Goal: Transaction & Acquisition: Obtain resource

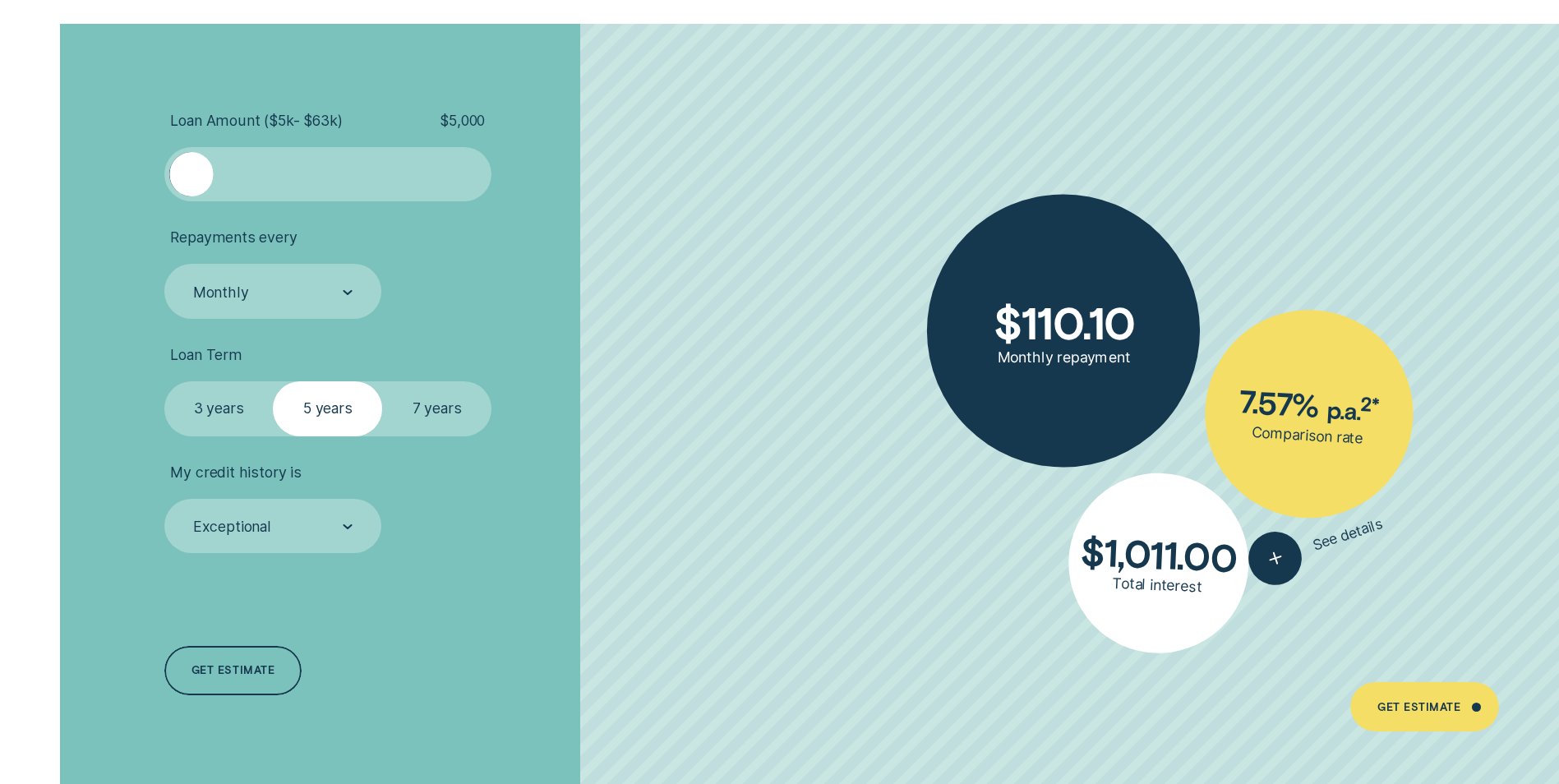
scroll to position [3780, 0]
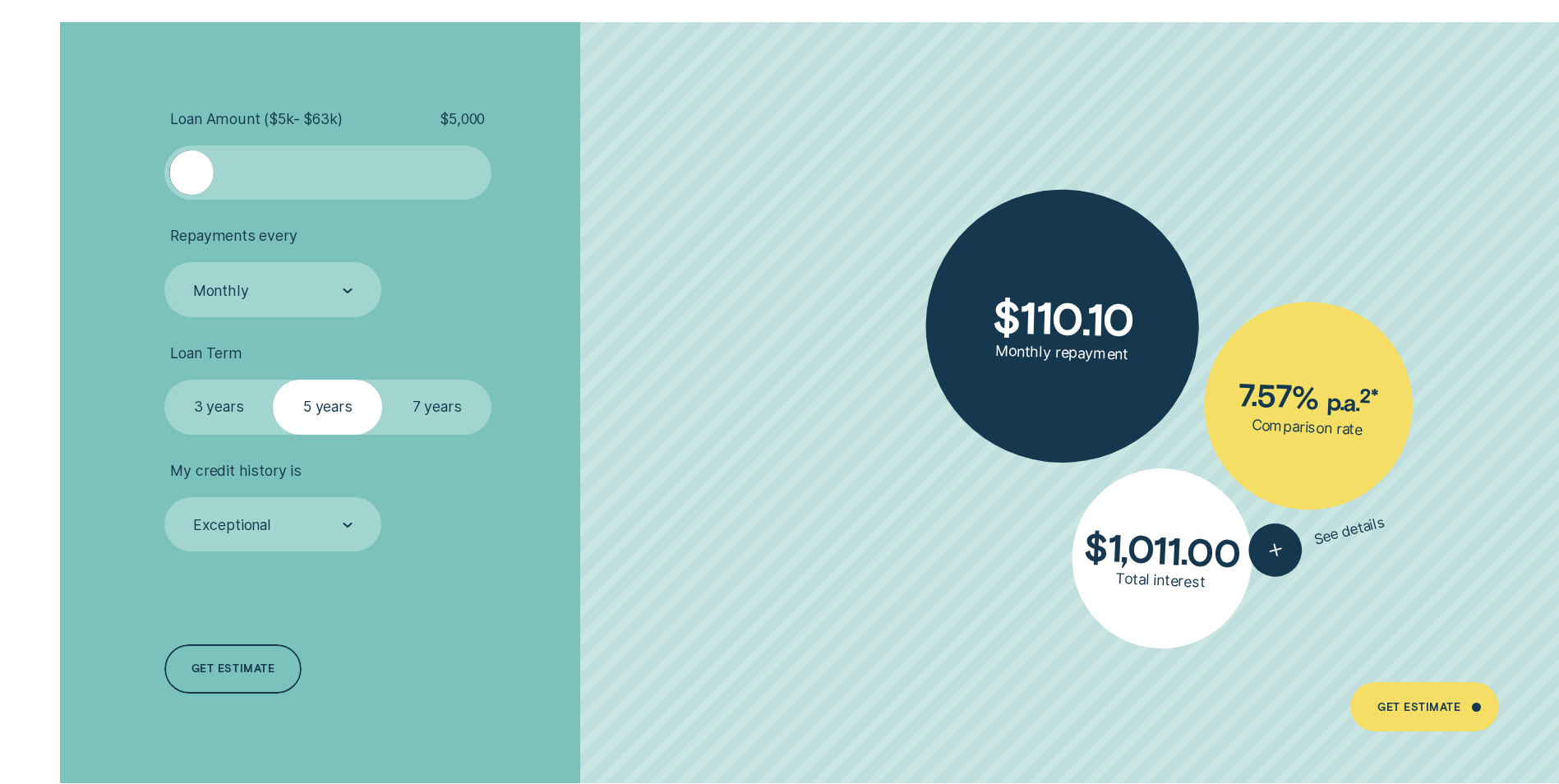
click at [206, 204] on ul "Loan Amount ( $5k - $63k ) $ 5,000 Repayments every Monthly Loan Term Select Lo…" at bounding box center [416, 331] width 503 height 442
drag, startPoint x: 197, startPoint y: 180, endPoint x: 215, endPoint y: 185, distance: 18.7
click at [214, 182] on div at bounding box center [215, 172] width 44 height 44
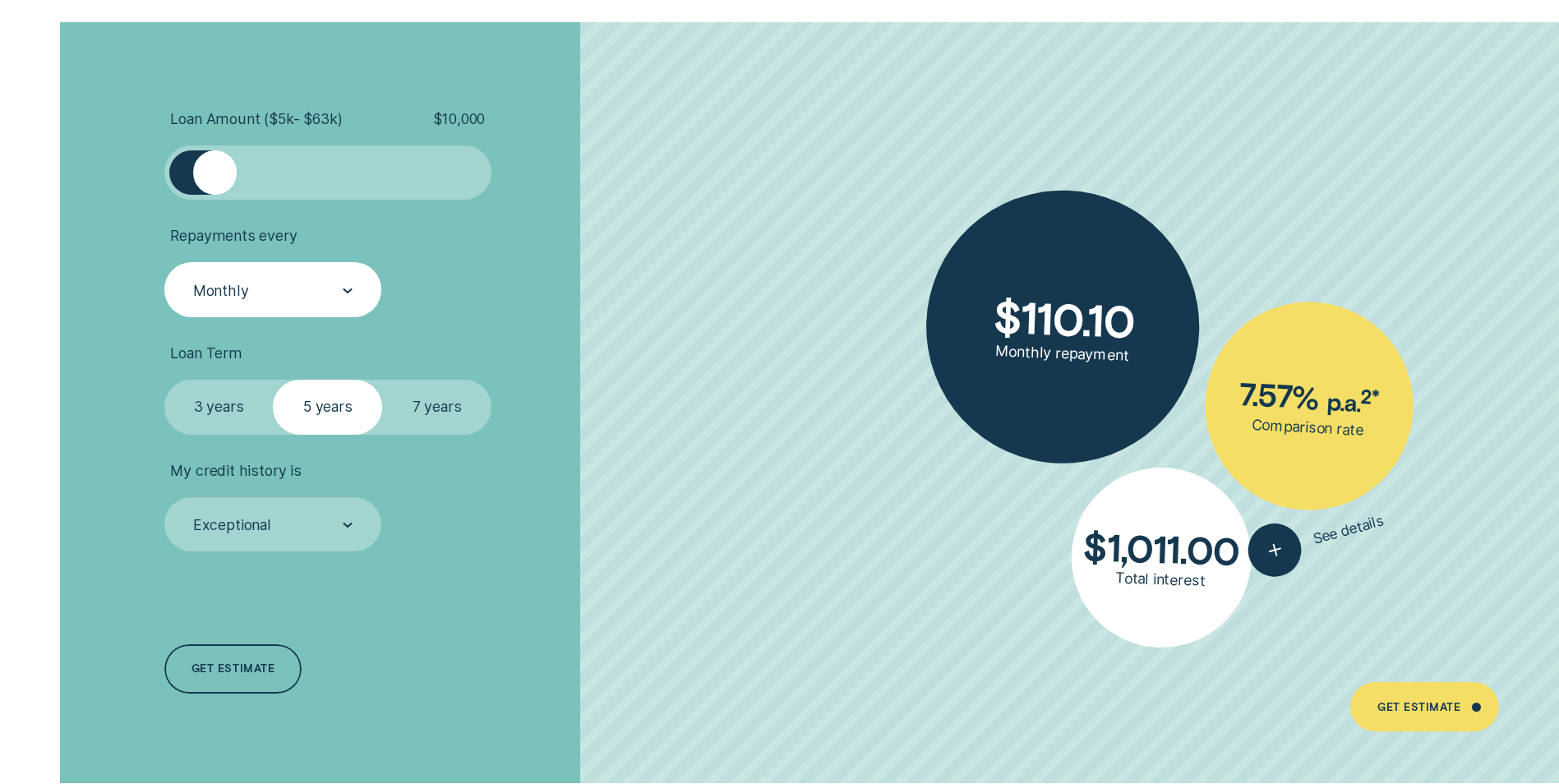
click at [337, 280] on div "Monthly" at bounding box center [271, 290] width 161 height 20
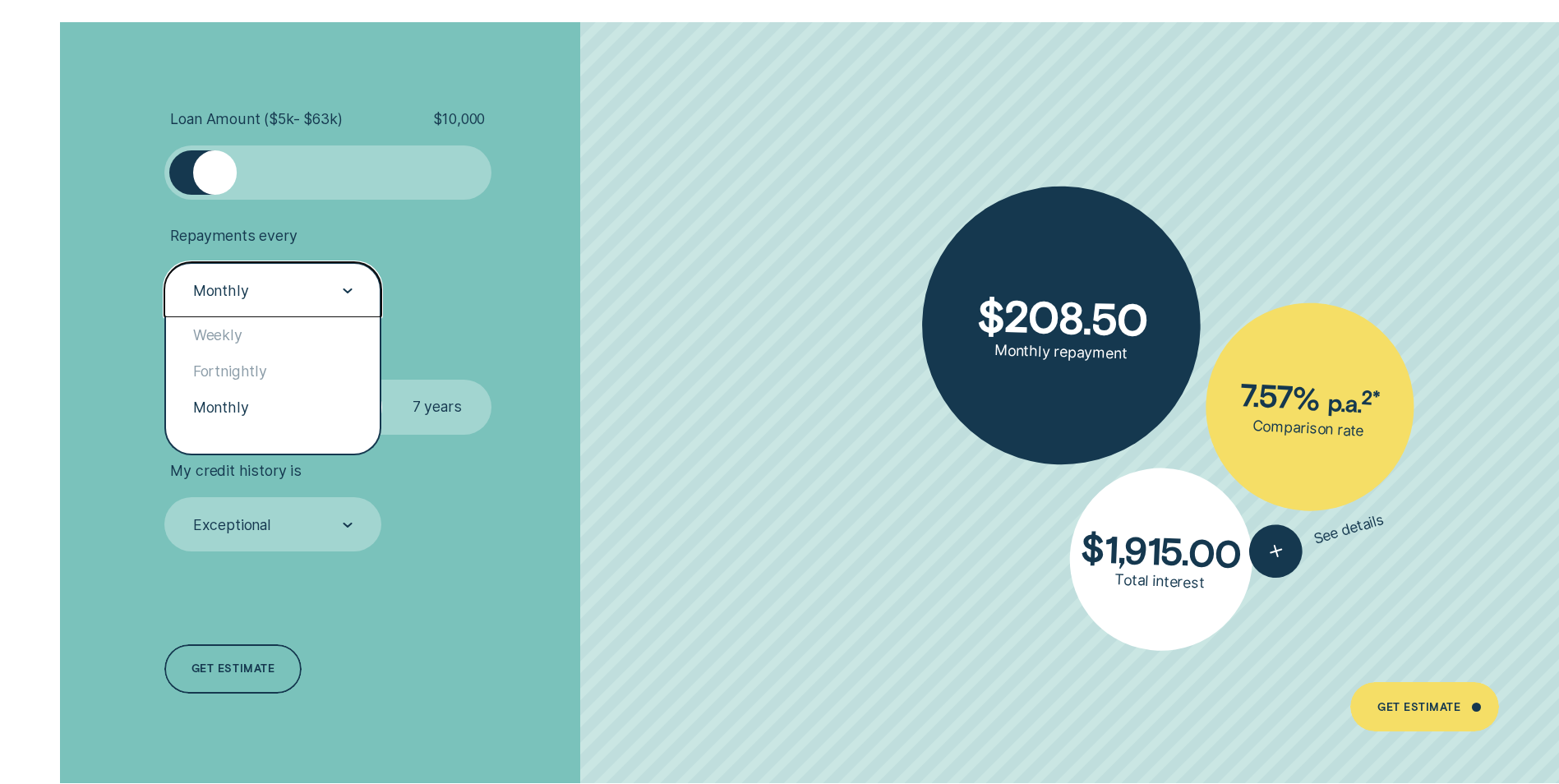
click at [336, 290] on div "Monthly" at bounding box center [271, 290] width 161 height 20
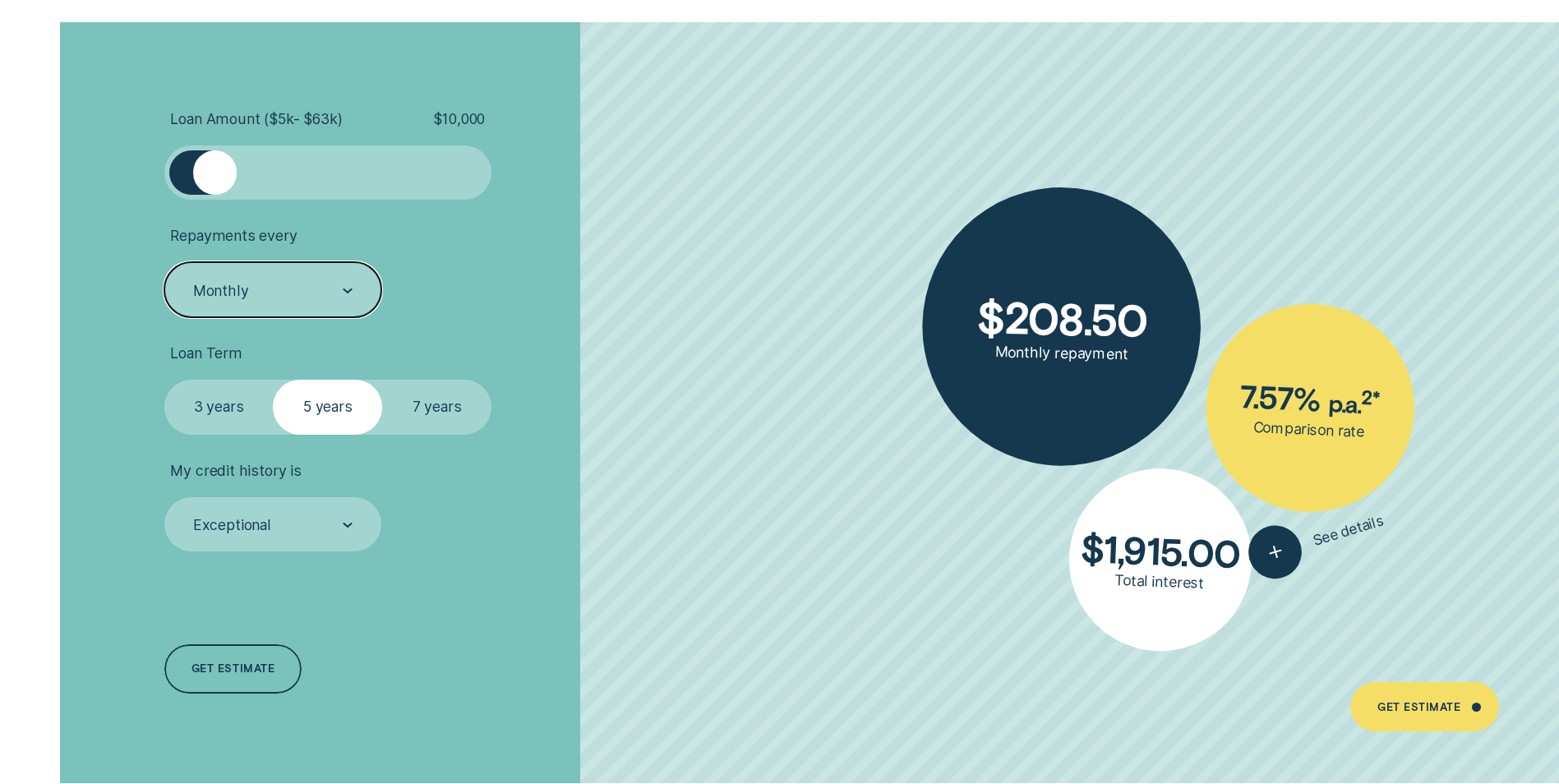
click at [255, 399] on label "3 years" at bounding box center [219, 406] width 110 height 54
click at [164, 379] on input "3 years" at bounding box center [164, 379] width 0 height 0
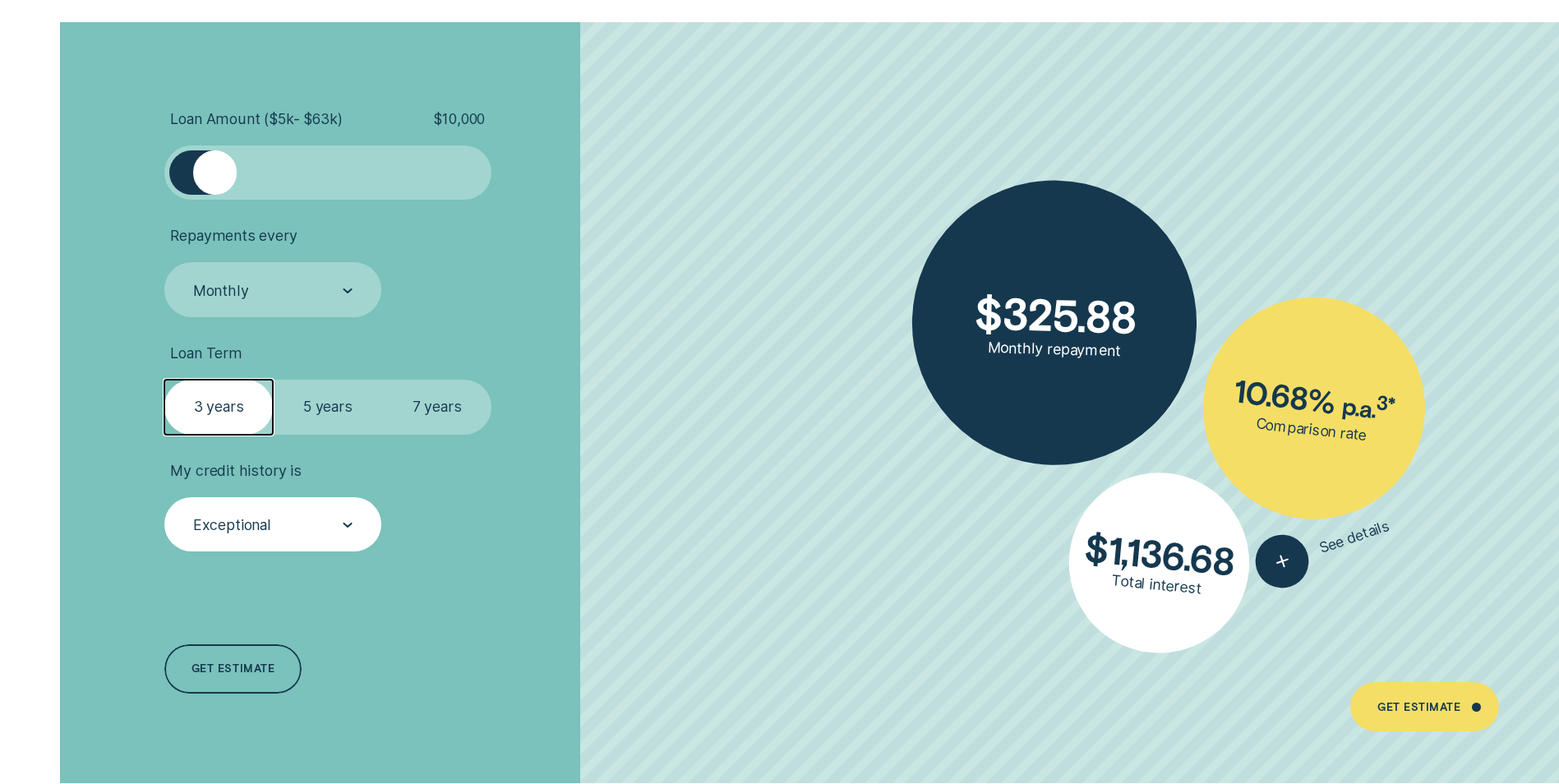
click at [316, 508] on div "Exceptional" at bounding box center [272, 524] width 217 height 54
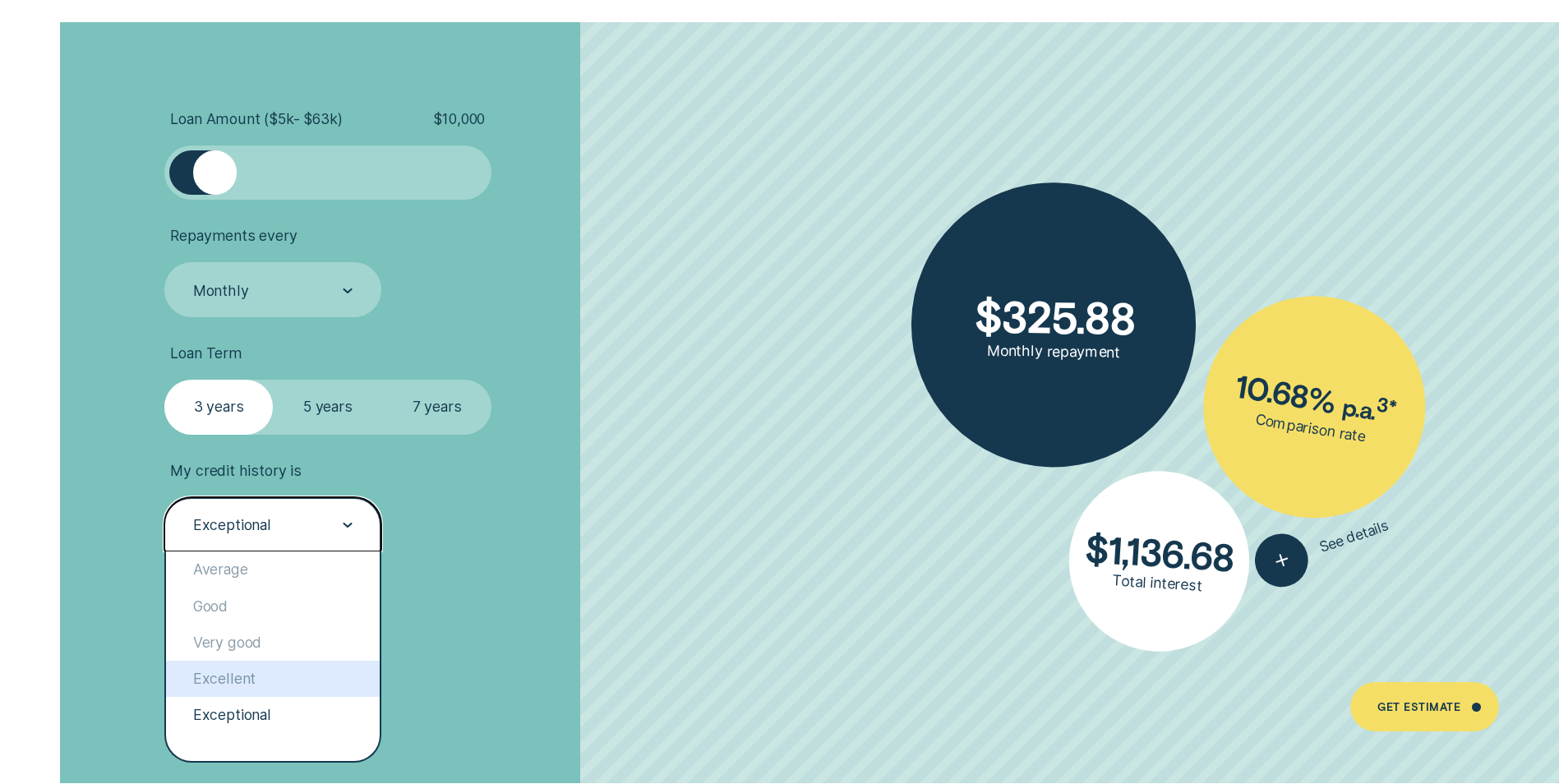
click at [281, 663] on div "Excellent" at bounding box center [272, 679] width 213 height 36
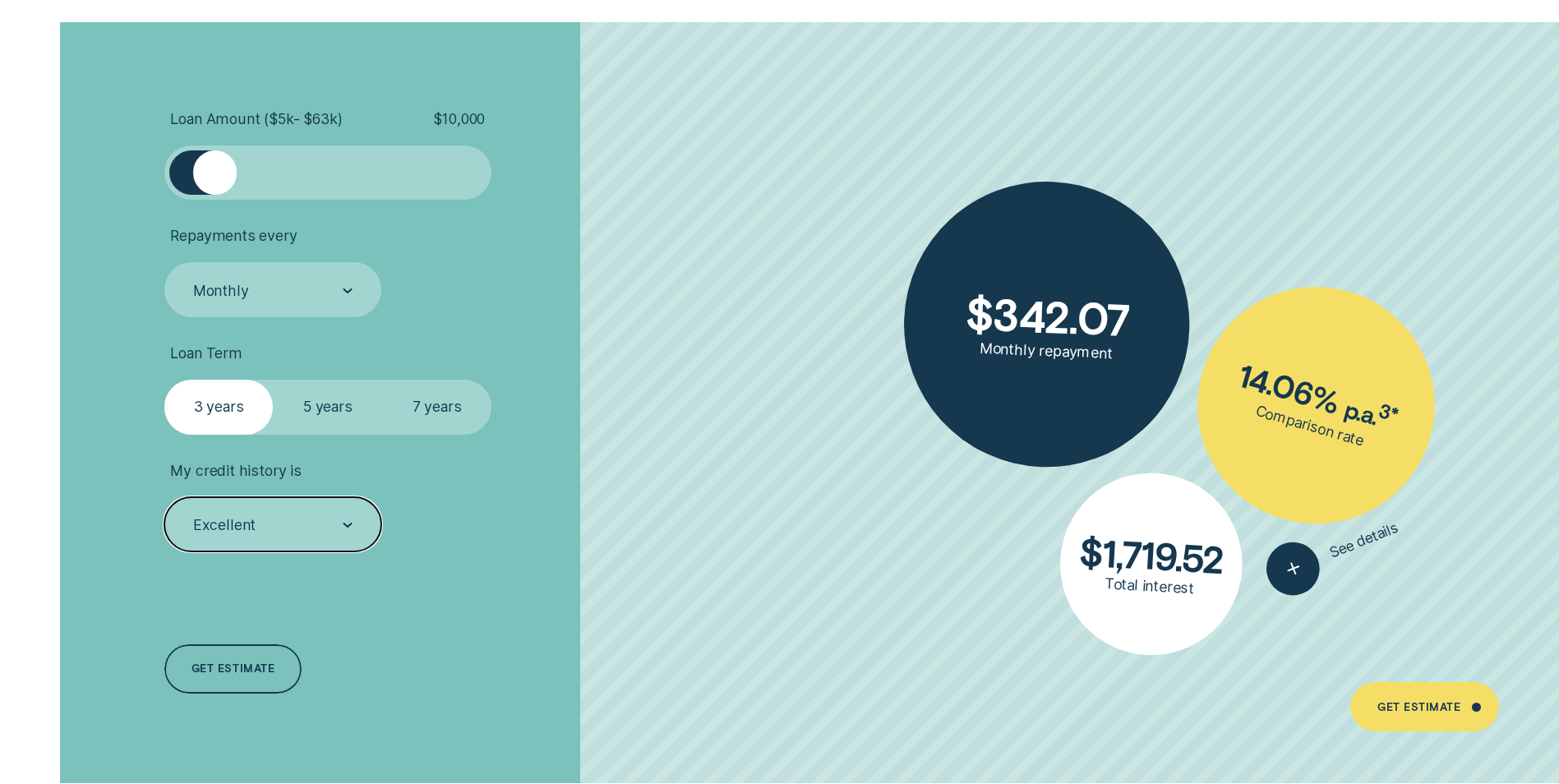
click at [317, 413] on label "5 years" at bounding box center [328, 406] width 110 height 54
click at [273, 379] on input "5 years" at bounding box center [273, 379] width 0 height 0
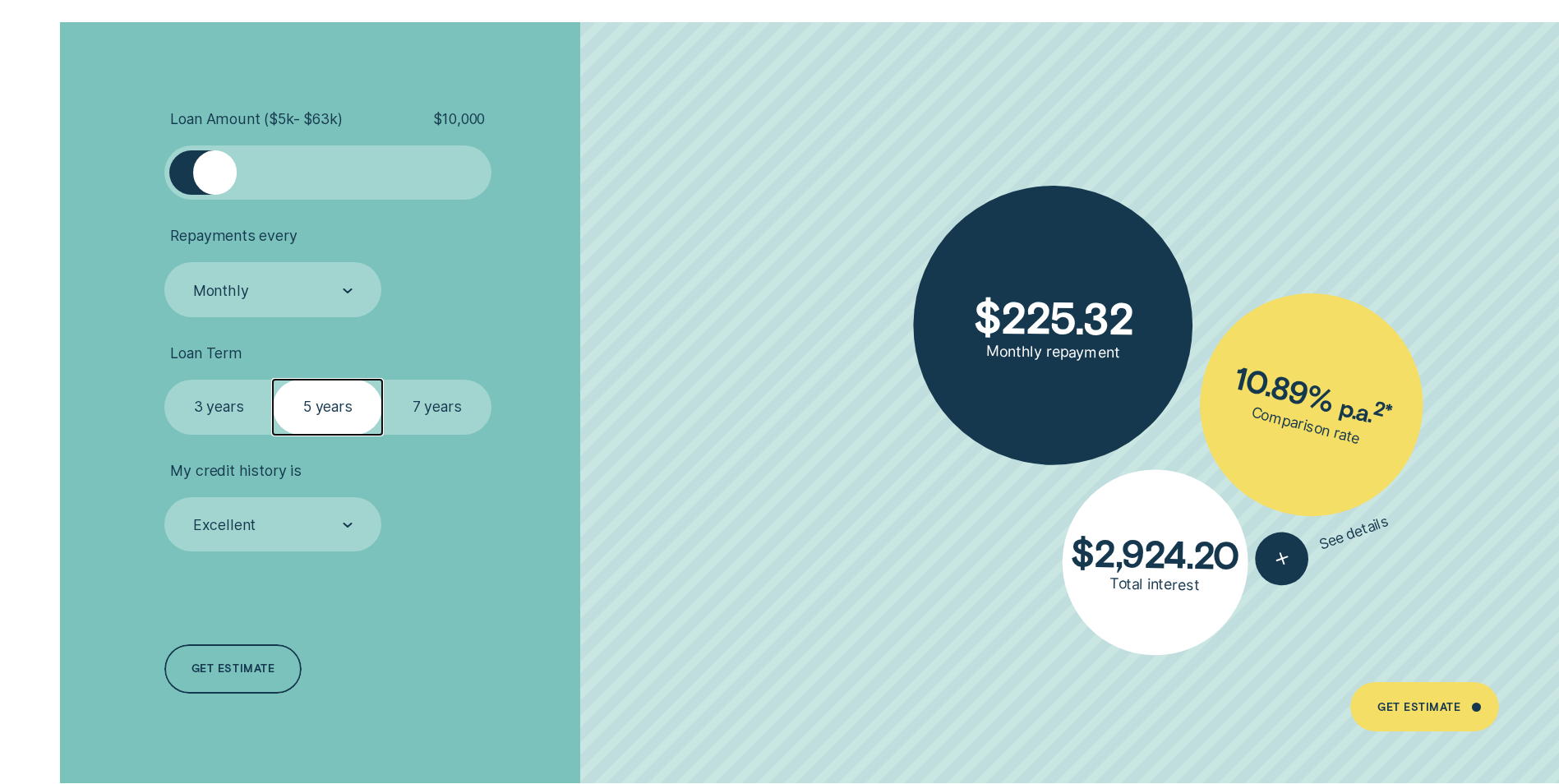
click at [207, 413] on label "3 years" at bounding box center [219, 406] width 110 height 54
click at [164, 379] on input "3 years" at bounding box center [164, 379] width 0 height 0
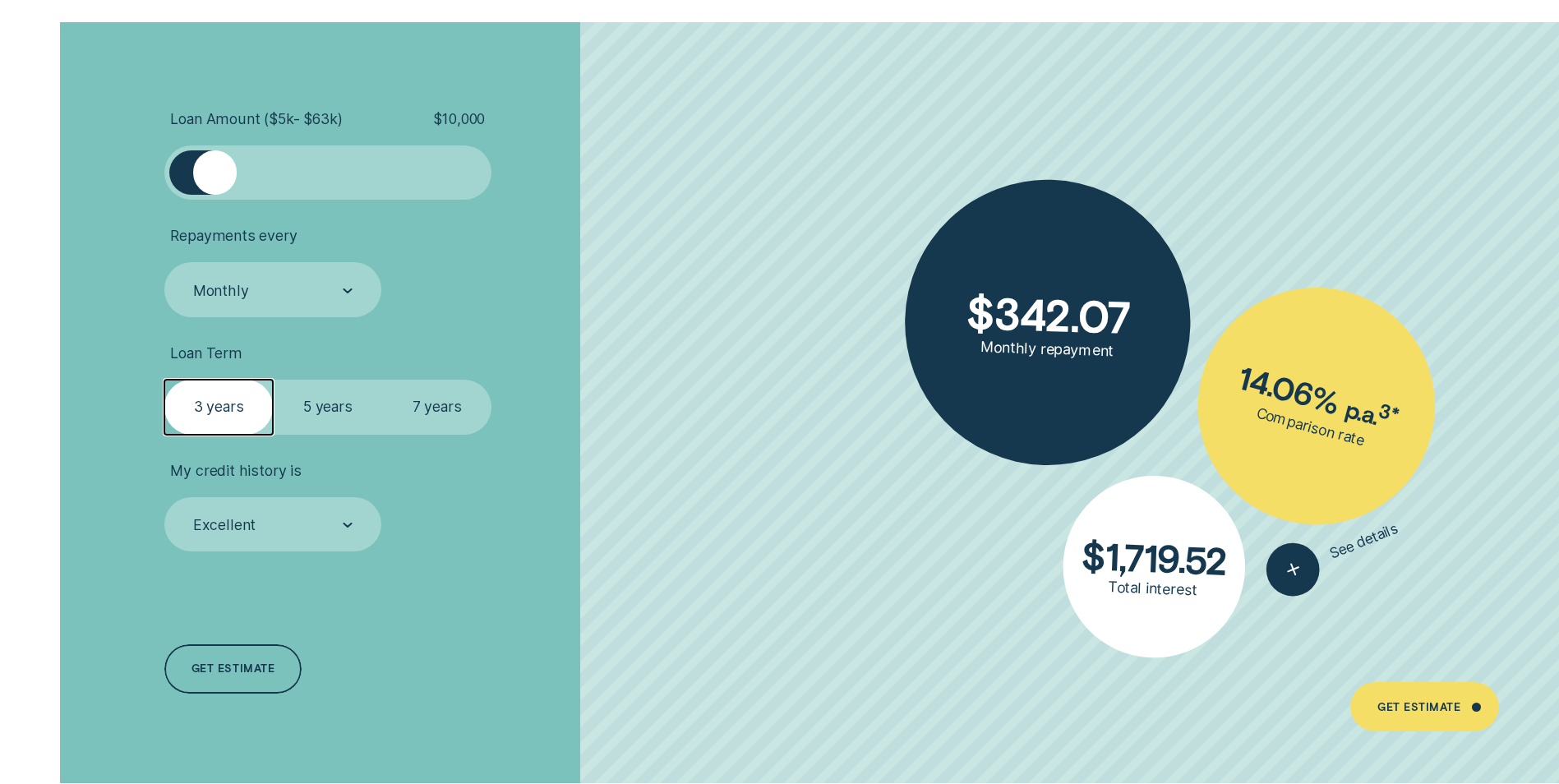
click at [334, 405] on label "5 years" at bounding box center [328, 406] width 110 height 54
click at [273, 379] on input "5 years" at bounding box center [273, 379] width 0 height 0
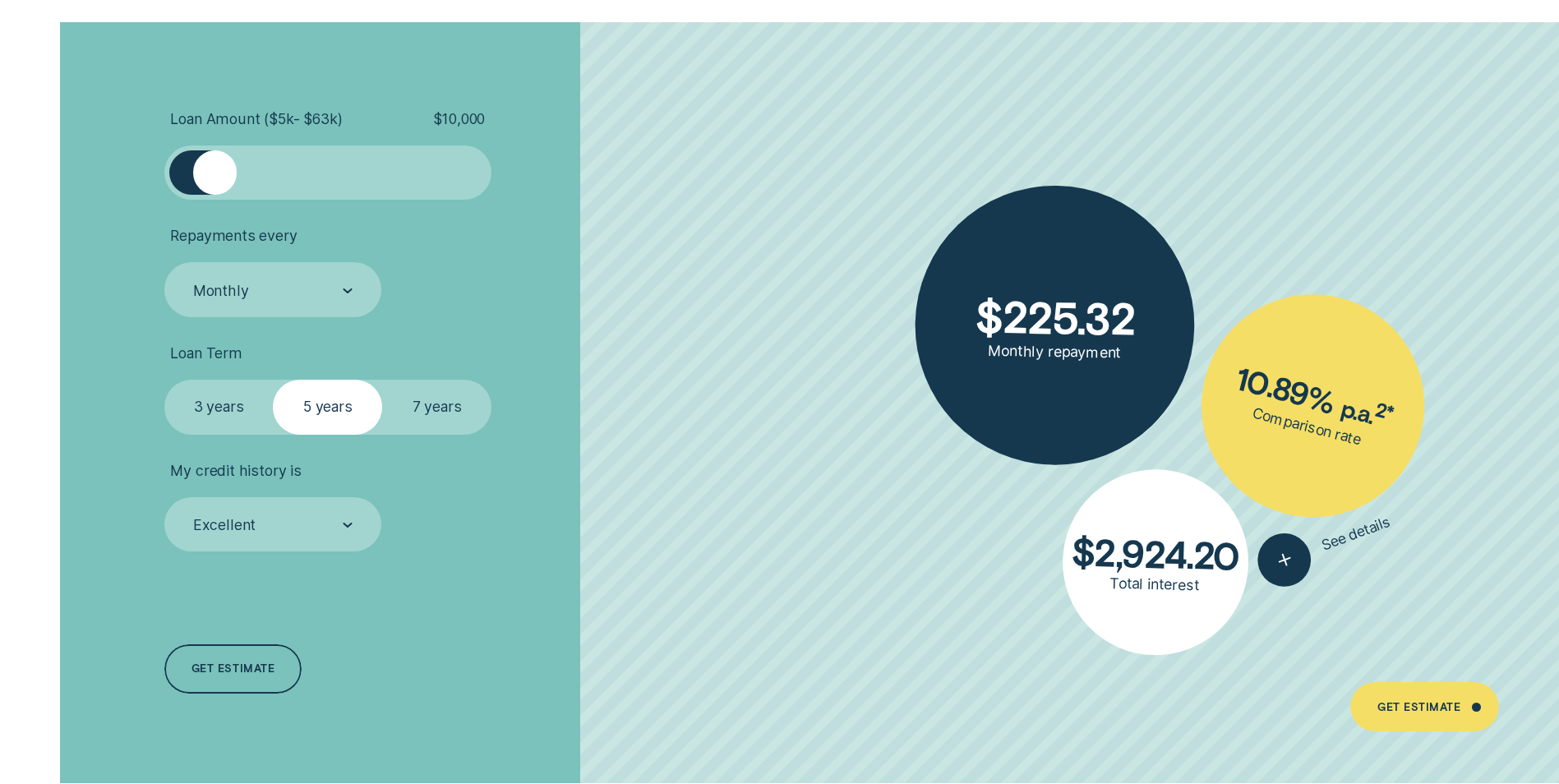
click at [239, 416] on label "3 years" at bounding box center [219, 406] width 110 height 54
click at [164, 379] on input "3 years" at bounding box center [164, 379] width 0 height 0
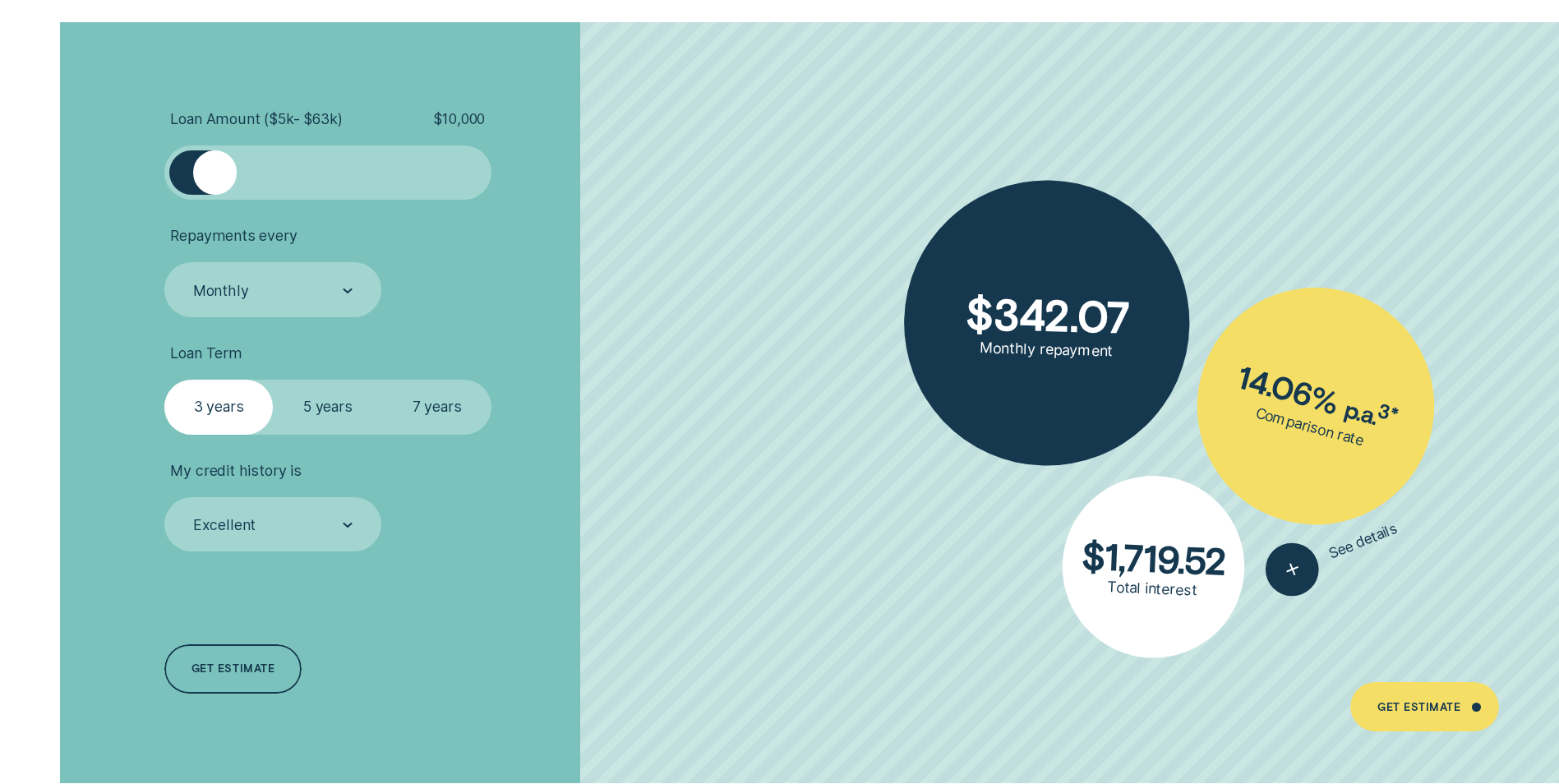
click at [315, 413] on label "5 years" at bounding box center [328, 406] width 110 height 54
click at [273, 379] on input "5 years" at bounding box center [273, 379] width 0 height 0
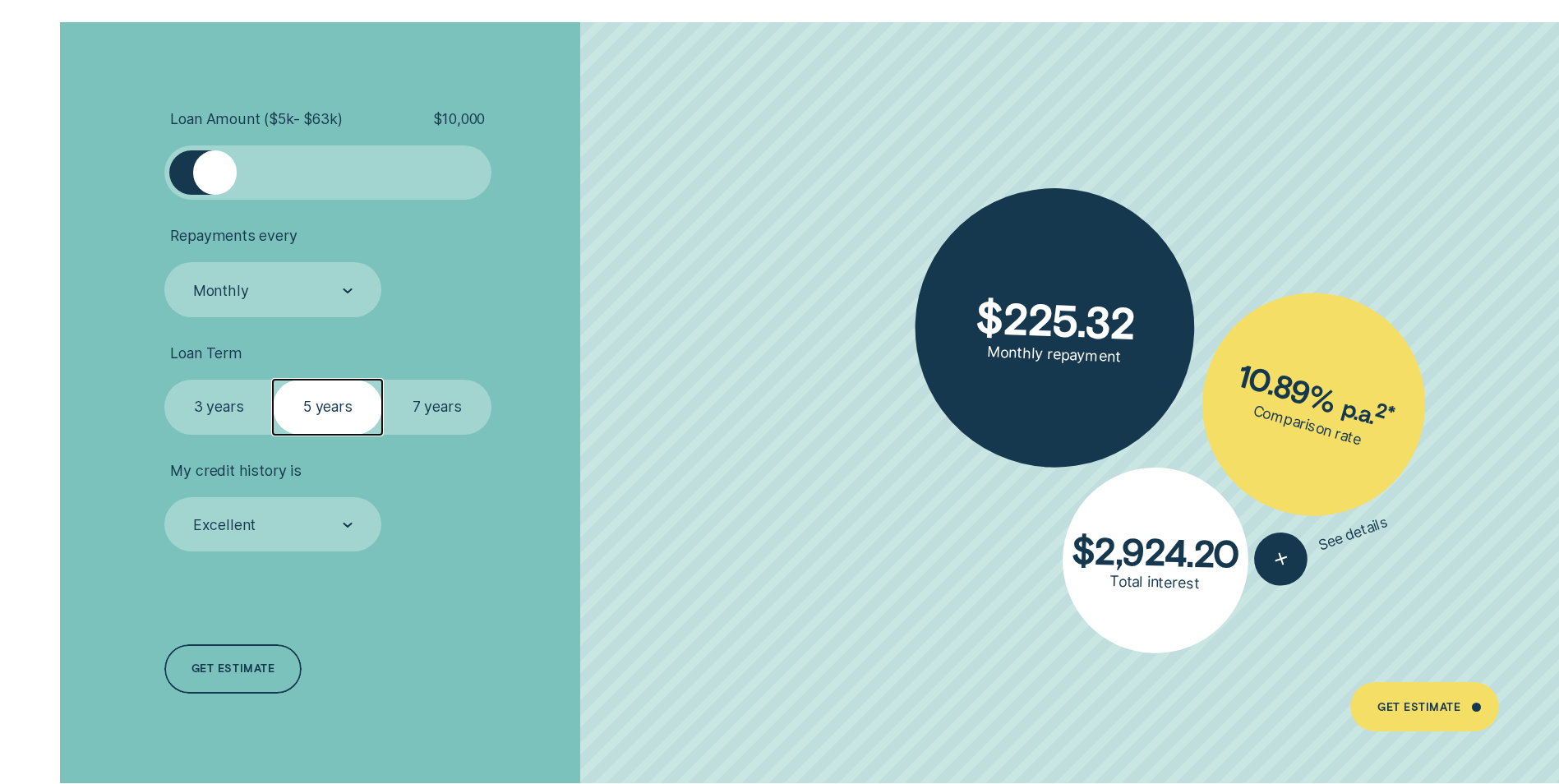
click at [250, 405] on label "3 years" at bounding box center [219, 406] width 110 height 54
click at [164, 379] on input "3 years" at bounding box center [164, 379] width 0 height 0
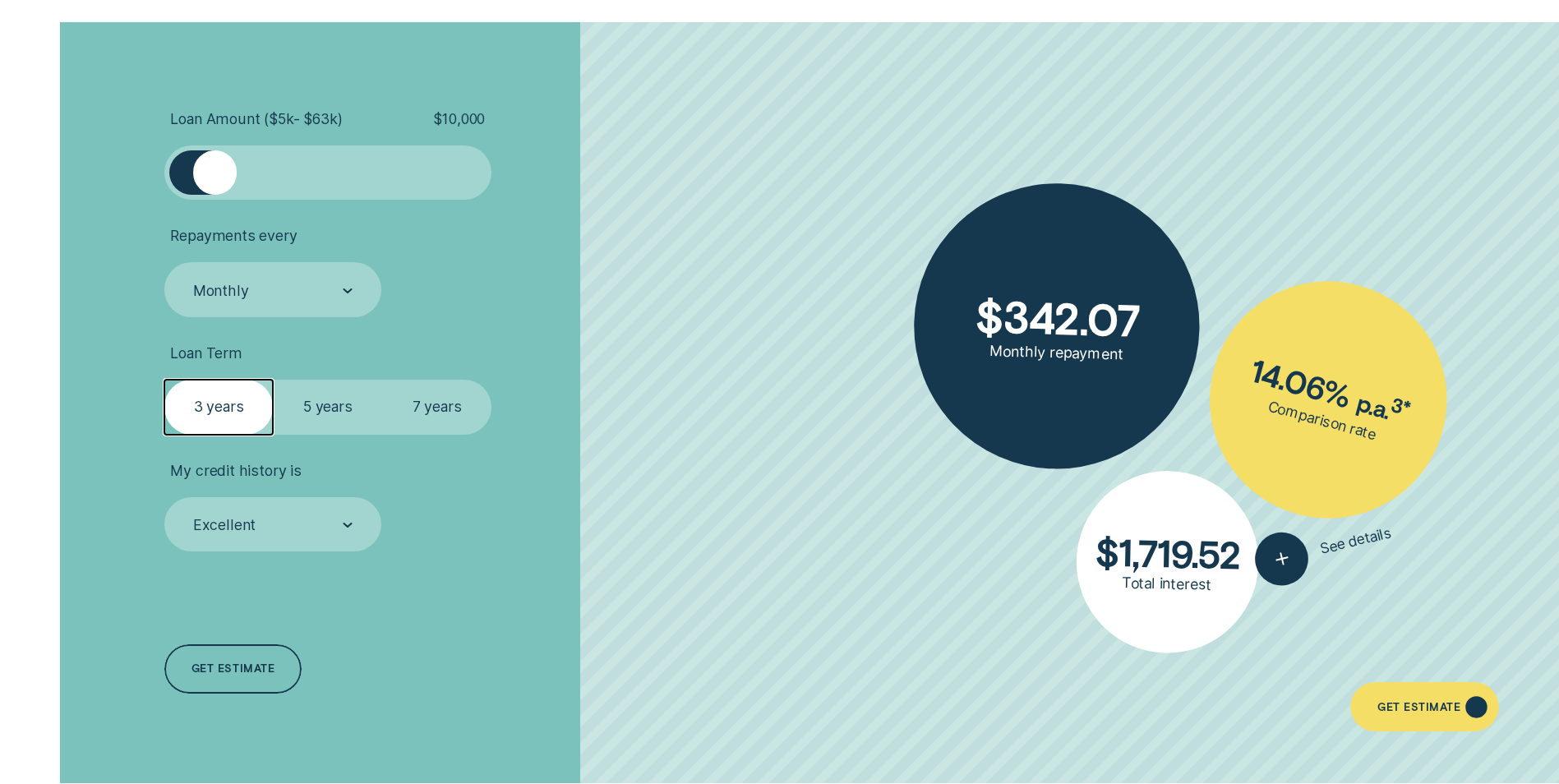
click at [1411, 710] on div "Get Estimate" at bounding box center [1419, 709] width 83 height 10
